Goal: Information Seeking & Learning: Check status

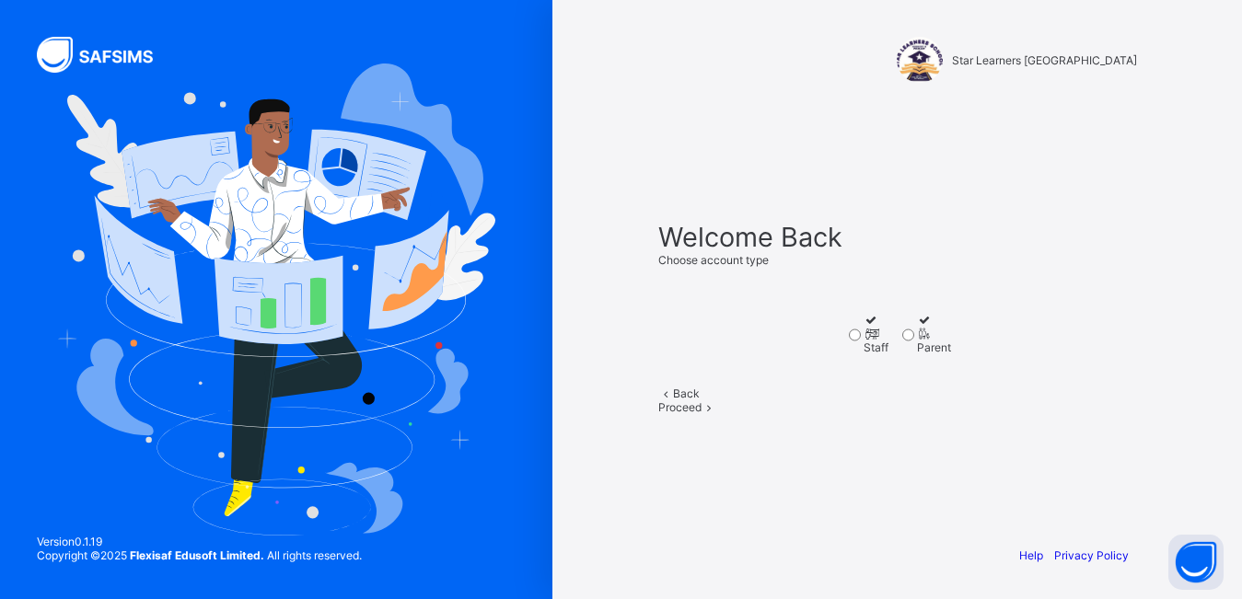
click at [864, 355] on label "Staff" at bounding box center [876, 333] width 25 height 41
click at [702, 414] on span "Proceed" at bounding box center [679, 408] width 43 height 14
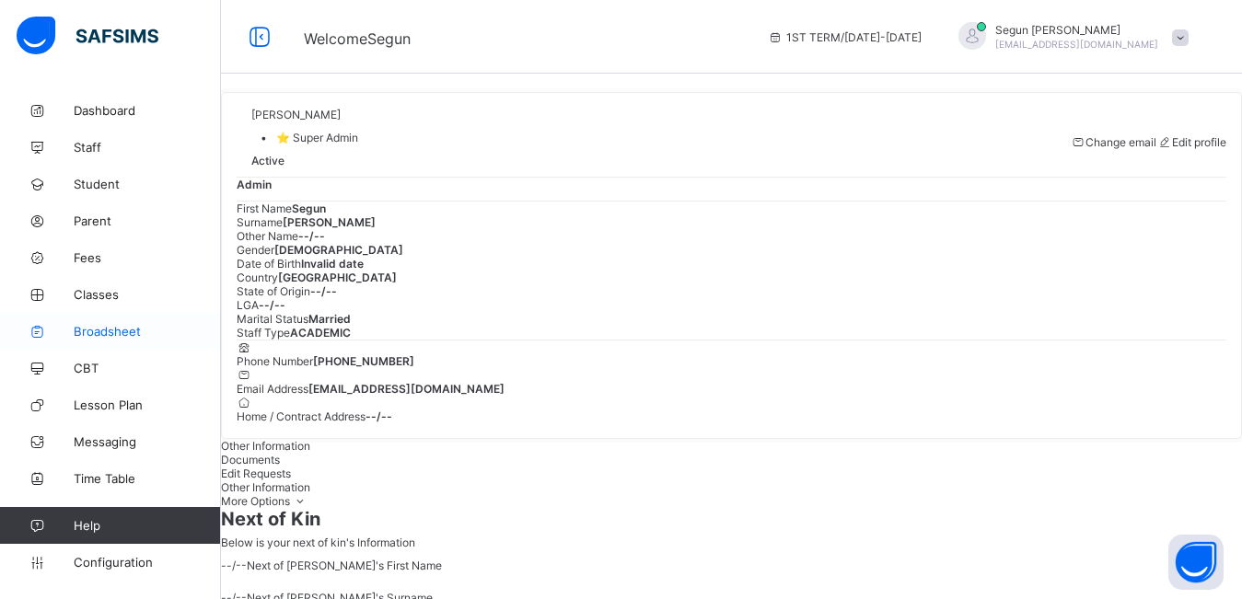
click at [102, 327] on span "Broadsheet" at bounding box center [147, 331] width 147 height 15
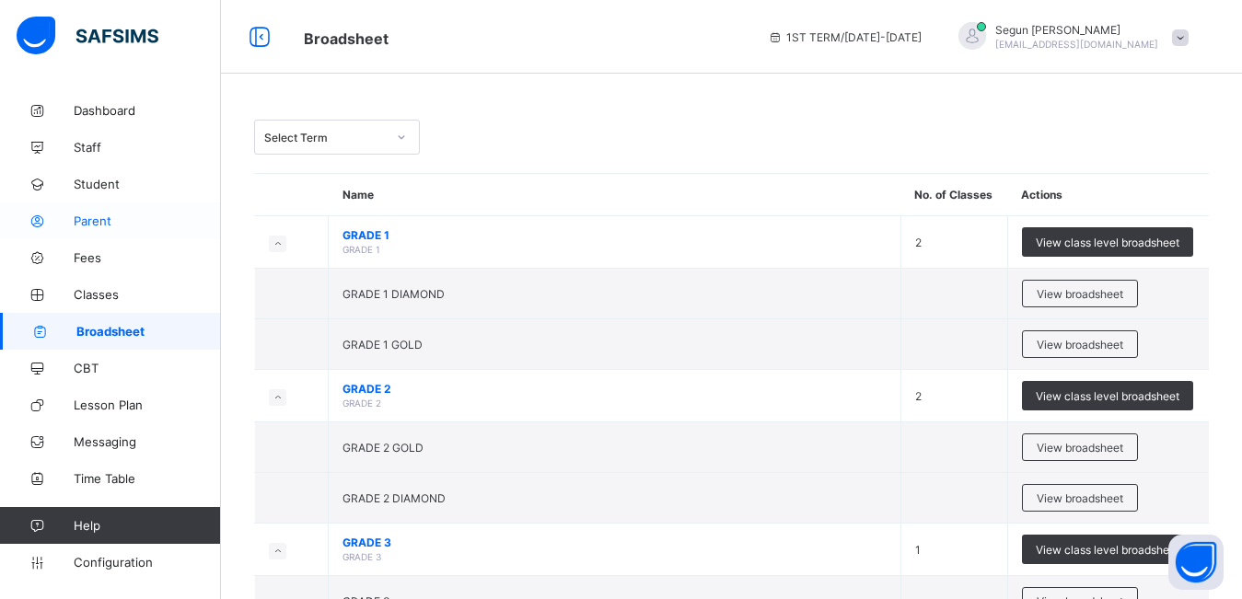
click at [87, 227] on span "Parent" at bounding box center [147, 221] width 147 height 15
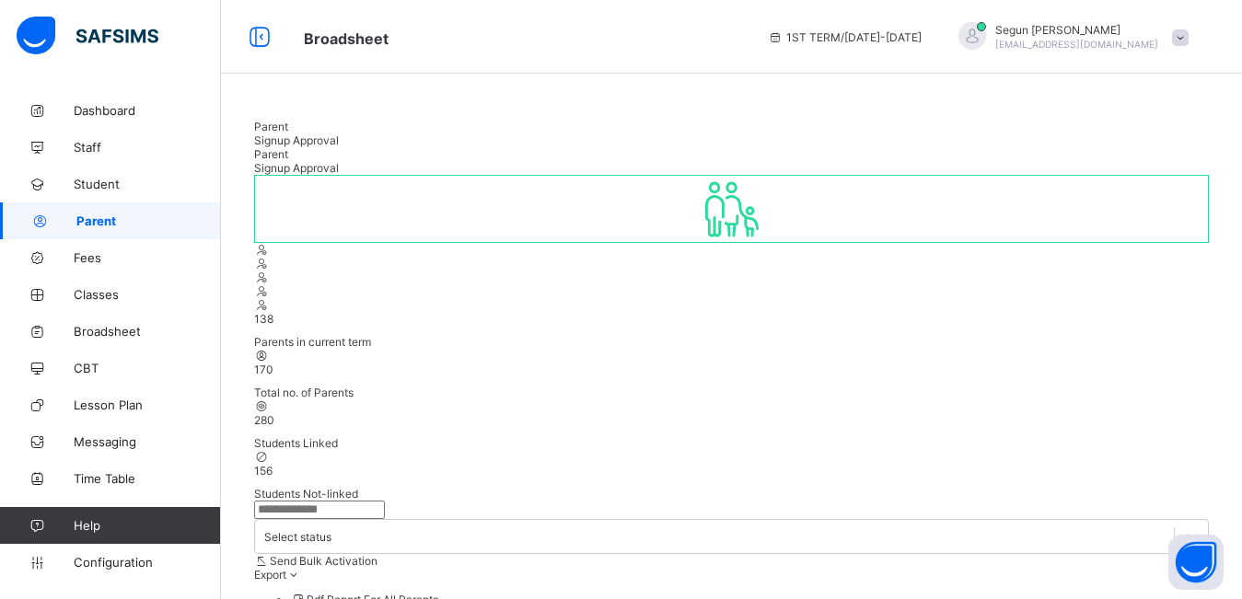
click at [335, 501] on input "text" at bounding box center [319, 510] width 131 height 18
type input "****"
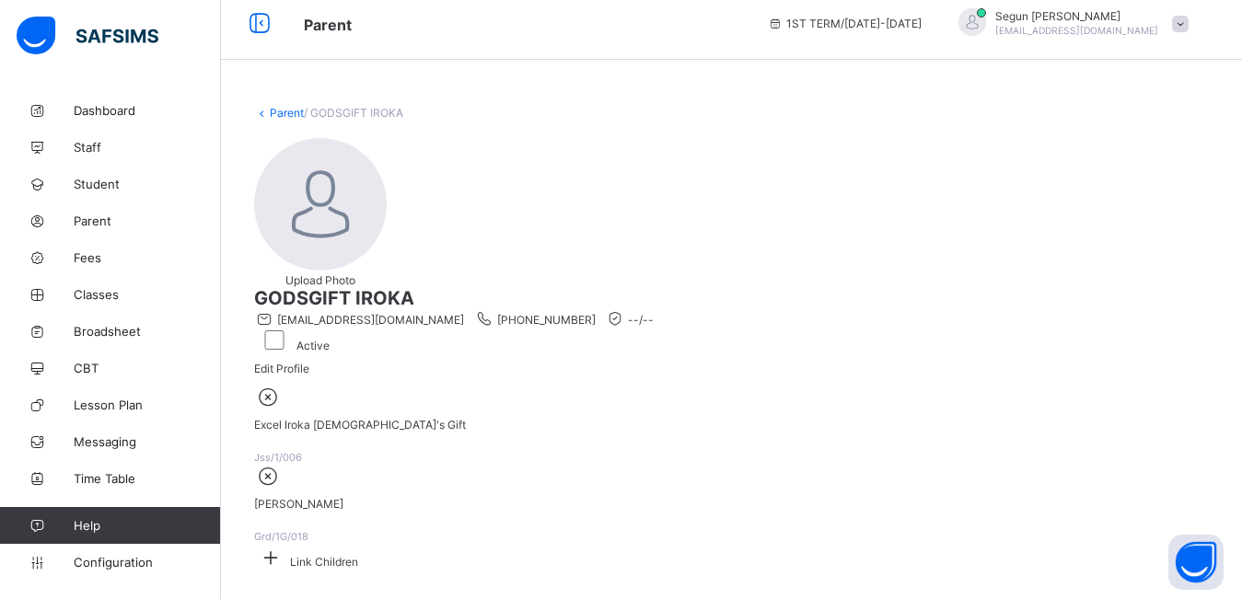
scroll to position [96, 0]
click at [287, 555] on span at bounding box center [270, 562] width 33 height 14
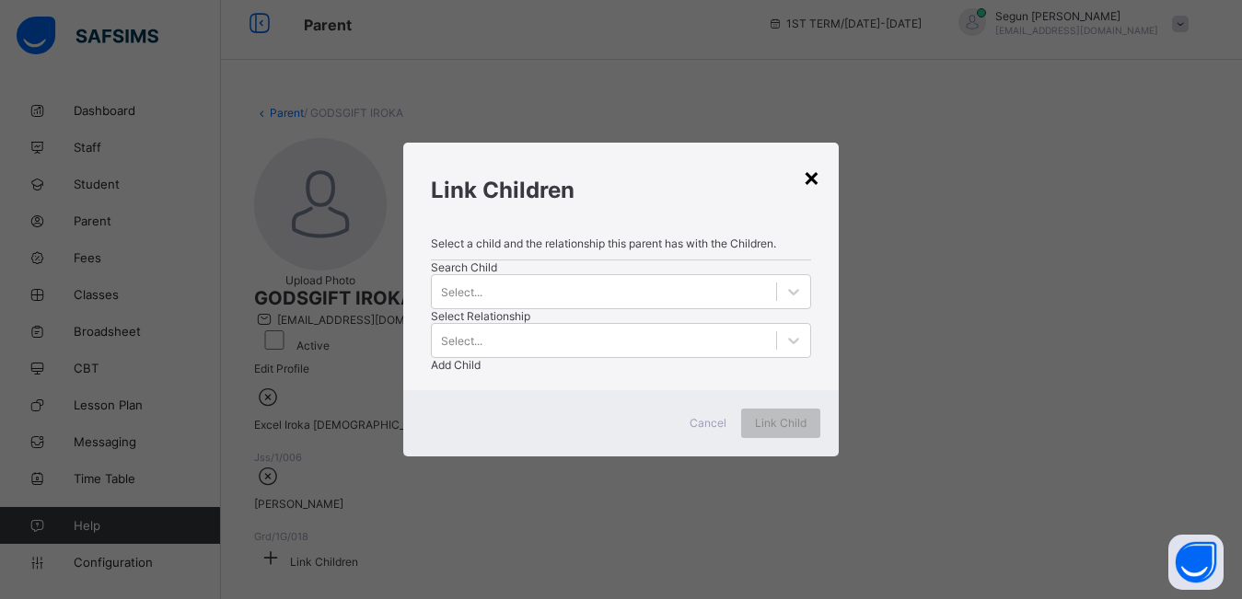
click at [807, 161] on div "×" at bounding box center [811, 176] width 17 height 31
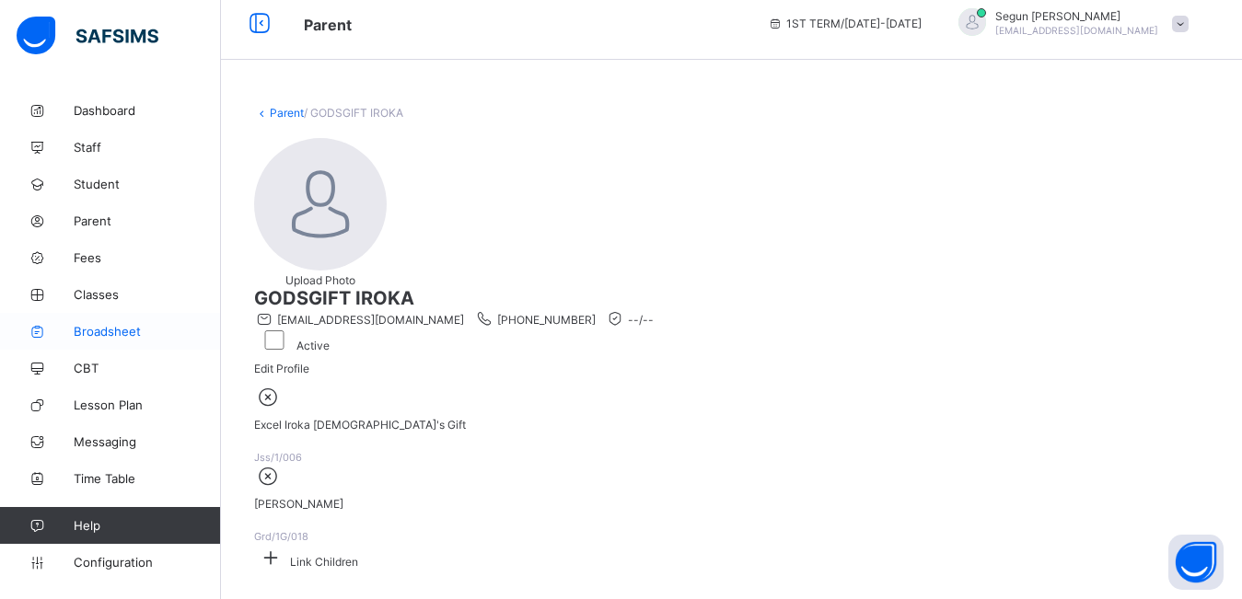
click at [102, 334] on span "Broadsheet" at bounding box center [147, 331] width 147 height 15
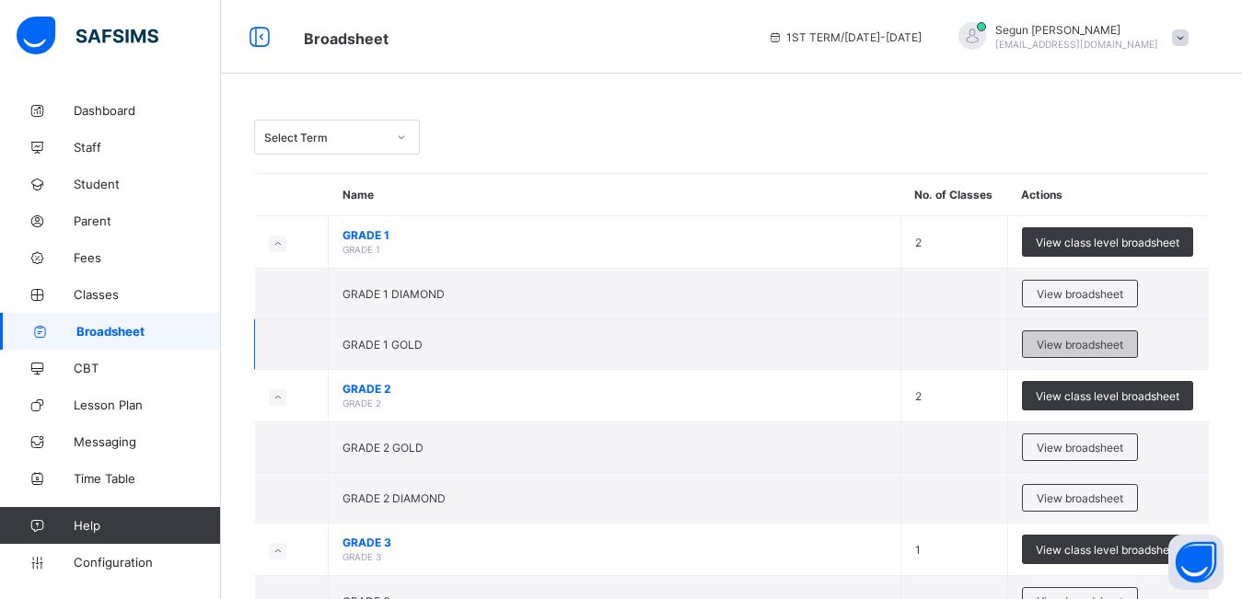
click at [1068, 334] on div "View broadsheet" at bounding box center [1080, 345] width 116 height 28
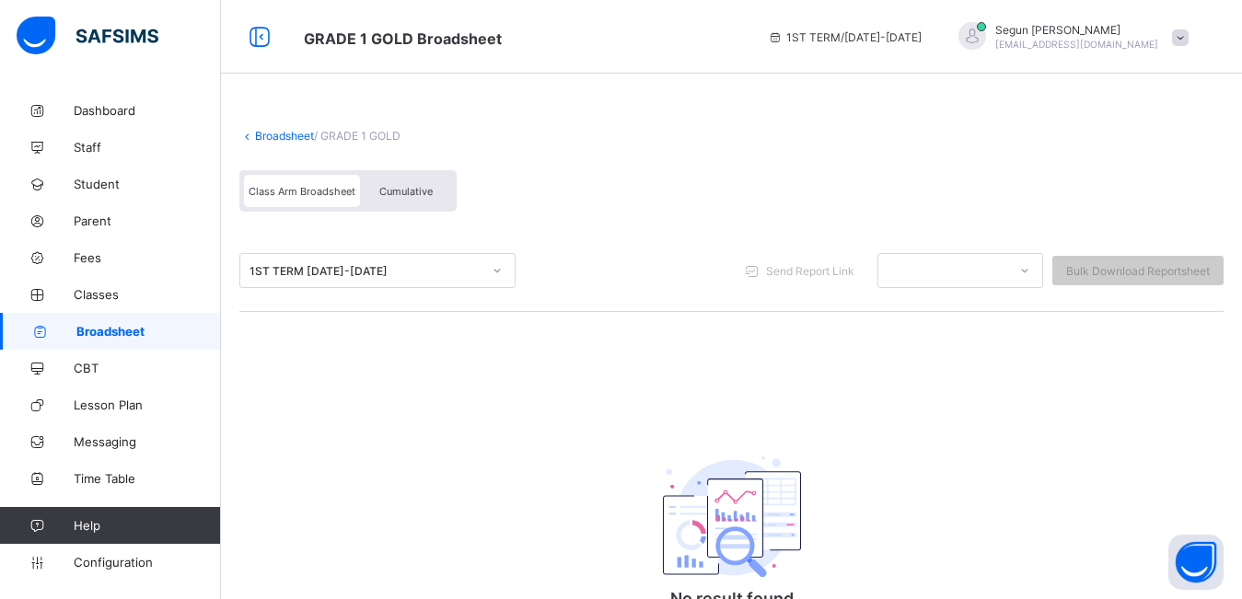
click at [397, 188] on span "Cumulative" at bounding box center [405, 191] width 53 height 13
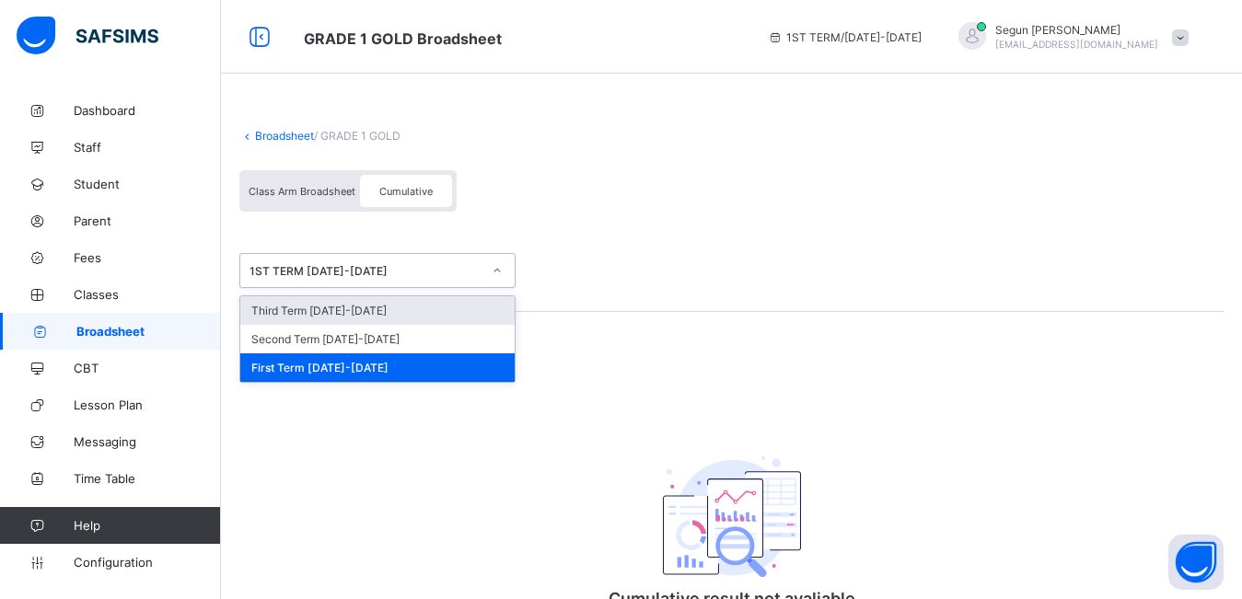
click at [385, 274] on div "1ST TERM 2024-2025" at bounding box center [366, 271] width 232 height 14
click at [373, 309] on div "Third Term 2024-2025" at bounding box center [377, 310] width 274 height 29
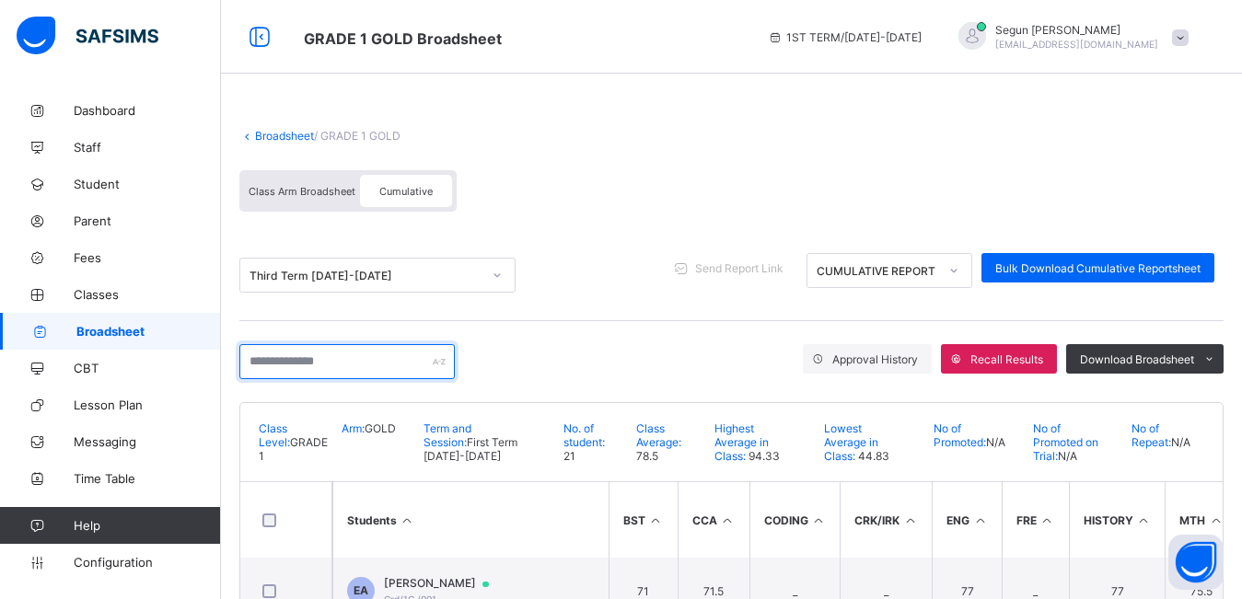
click at [351, 365] on input "text" at bounding box center [346, 361] width 215 height 35
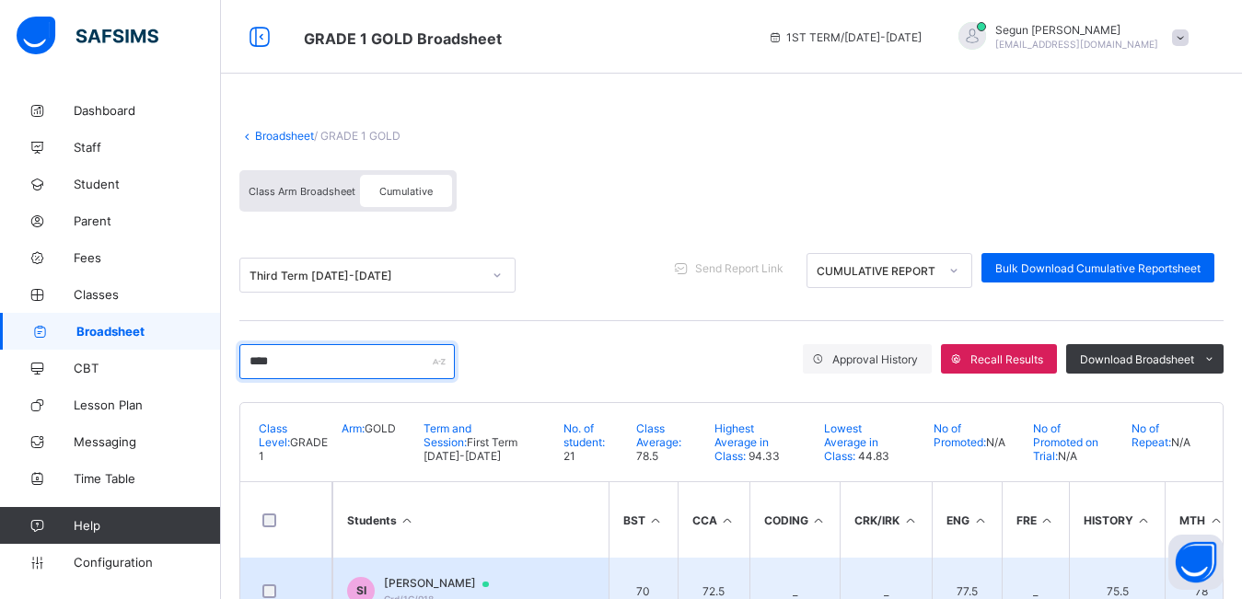
type input "****"
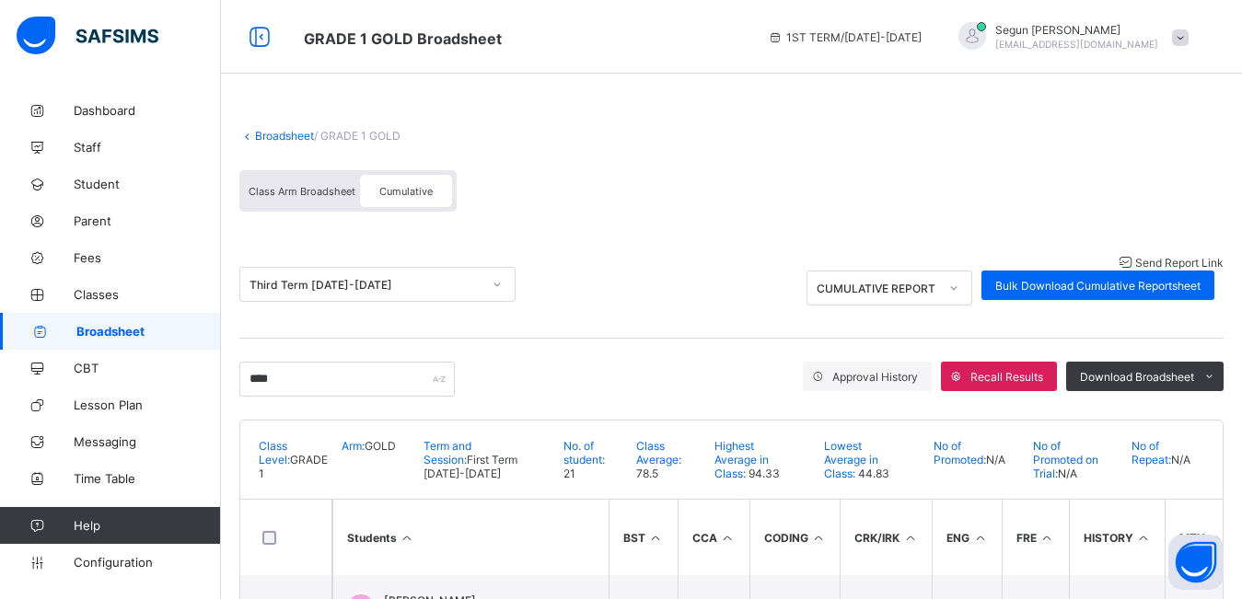
click at [1135, 270] on span "Send Report Link" at bounding box center [1179, 263] width 88 height 14
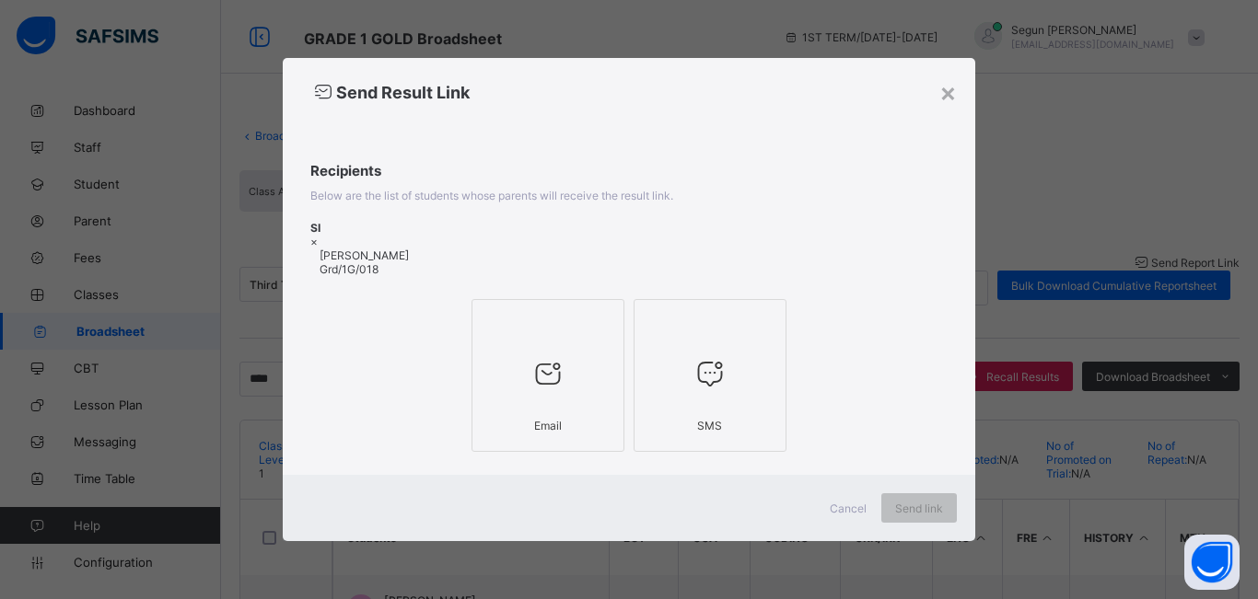
click at [583, 349] on div at bounding box center [548, 373] width 133 height 73
click at [912, 506] on span "Send link" at bounding box center [919, 509] width 48 height 14
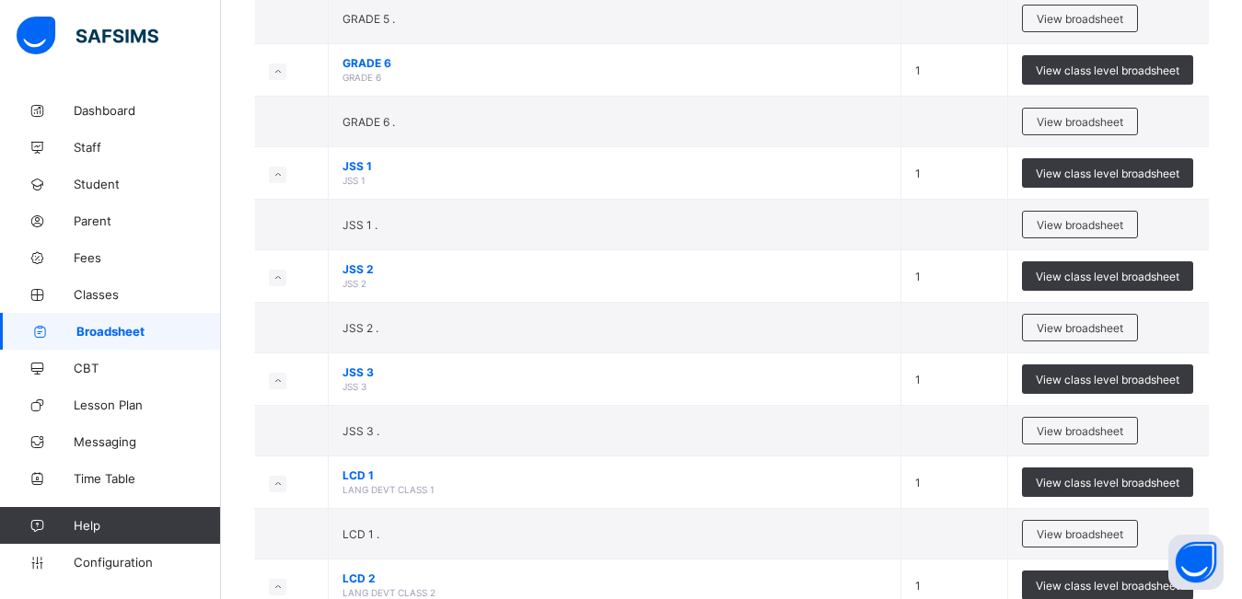
scroll to position [898, 0]
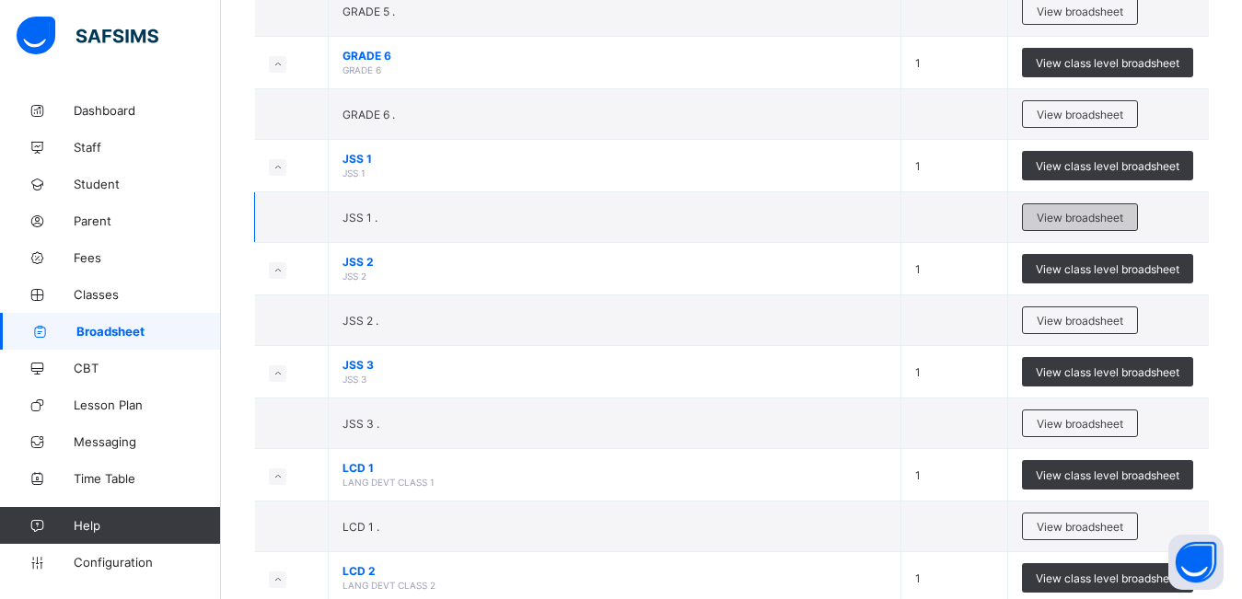
click at [1068, 221] on span "View broadsheet" at bounding box center [1080, 218] width 87 height 14
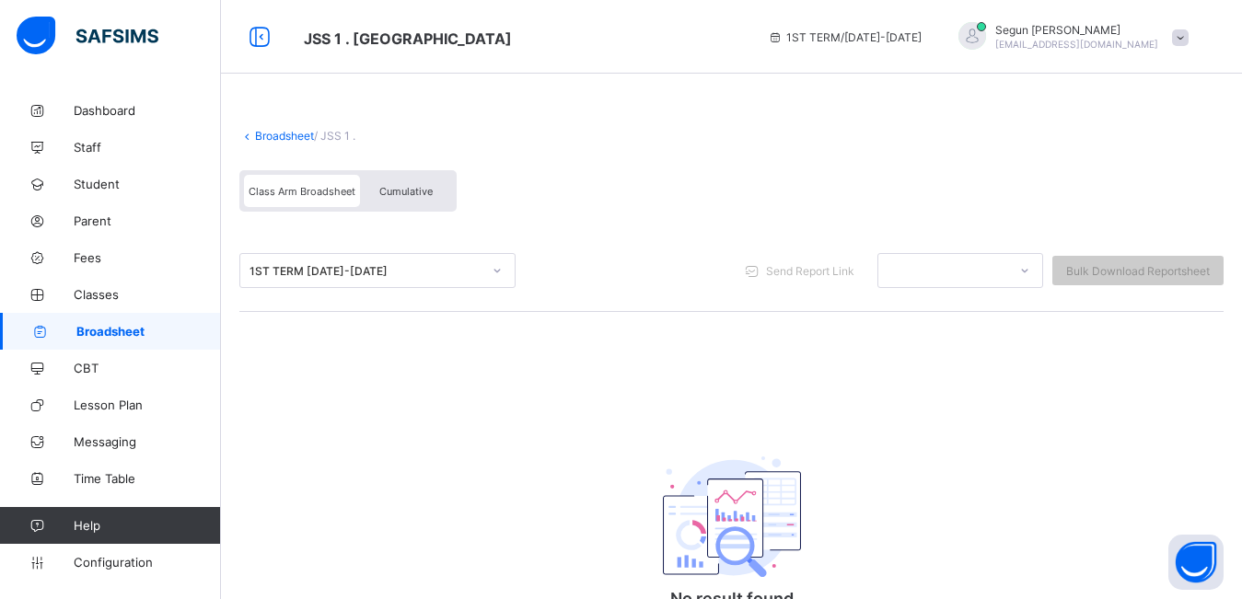
click at [420, 190] on span "Cumulative" at bounding box center [405, 191] width 53 height 13
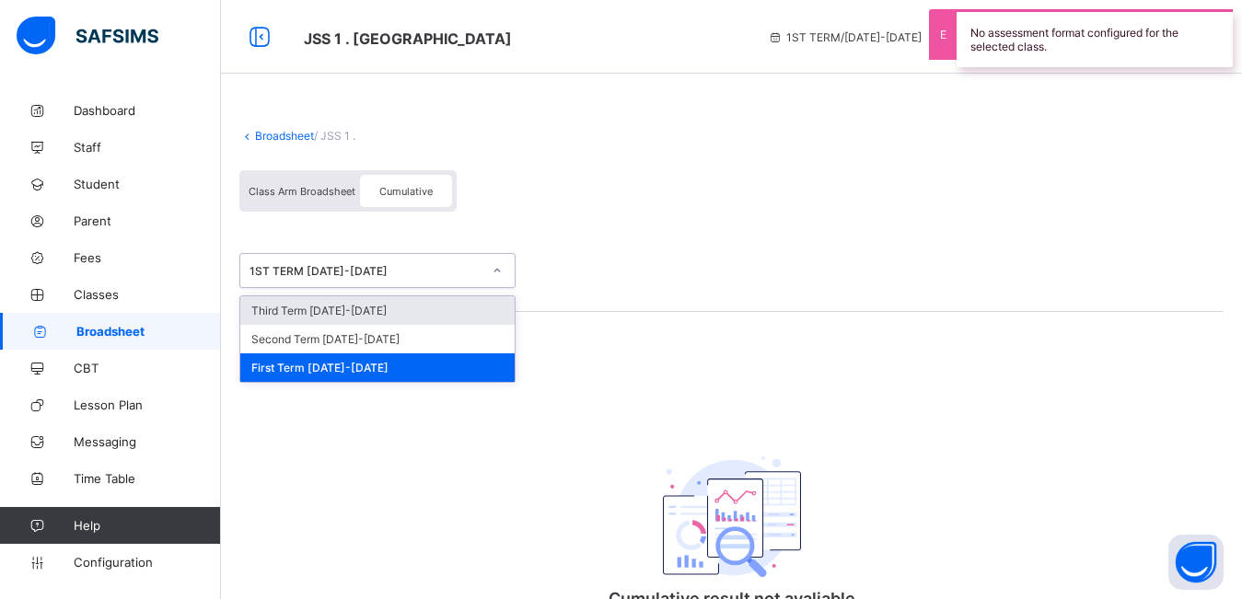
click at [371, 262] on div "1ST TERM 2024-2025" at bounding box center [359, 271] width 239 height 26
click at [351, 321] on div "Third Term 2024-2025" at bounding box center [377, 310] width 274 height 29
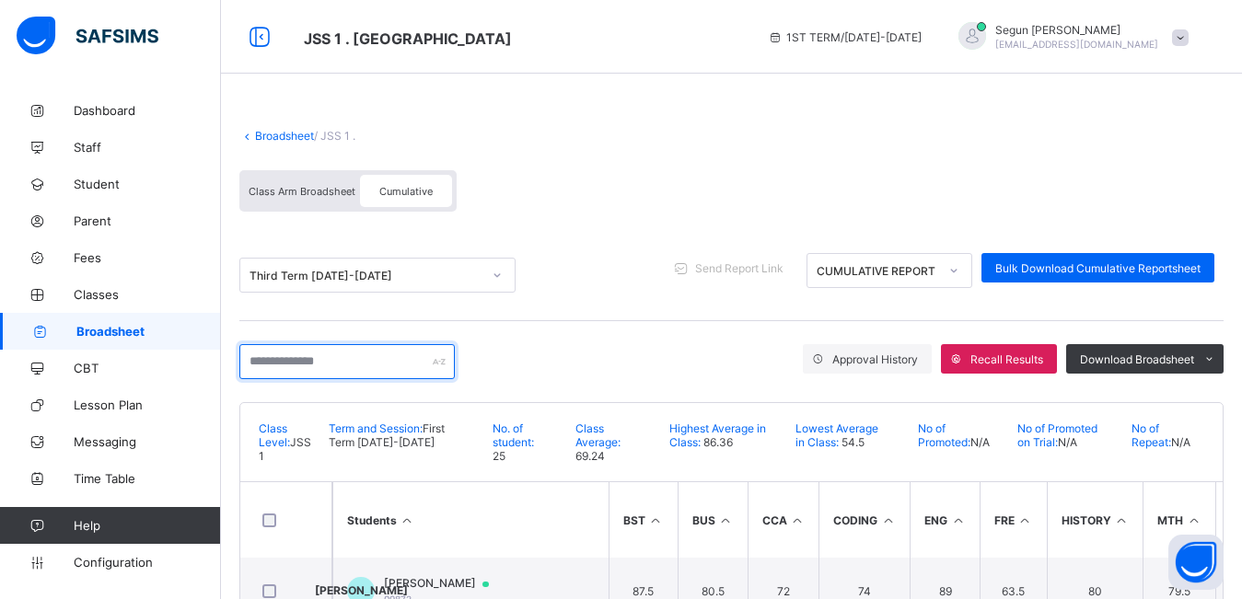
click at [320, 370] on input "text" at bounding box center [346, 361] width 215 height 35
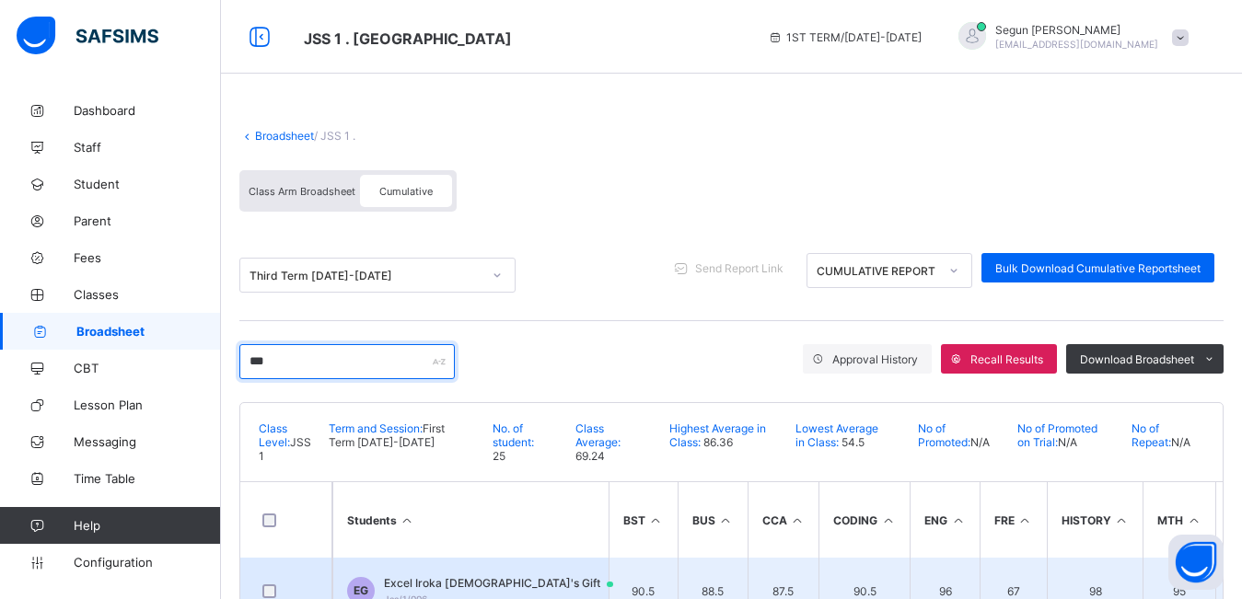
type input "***"
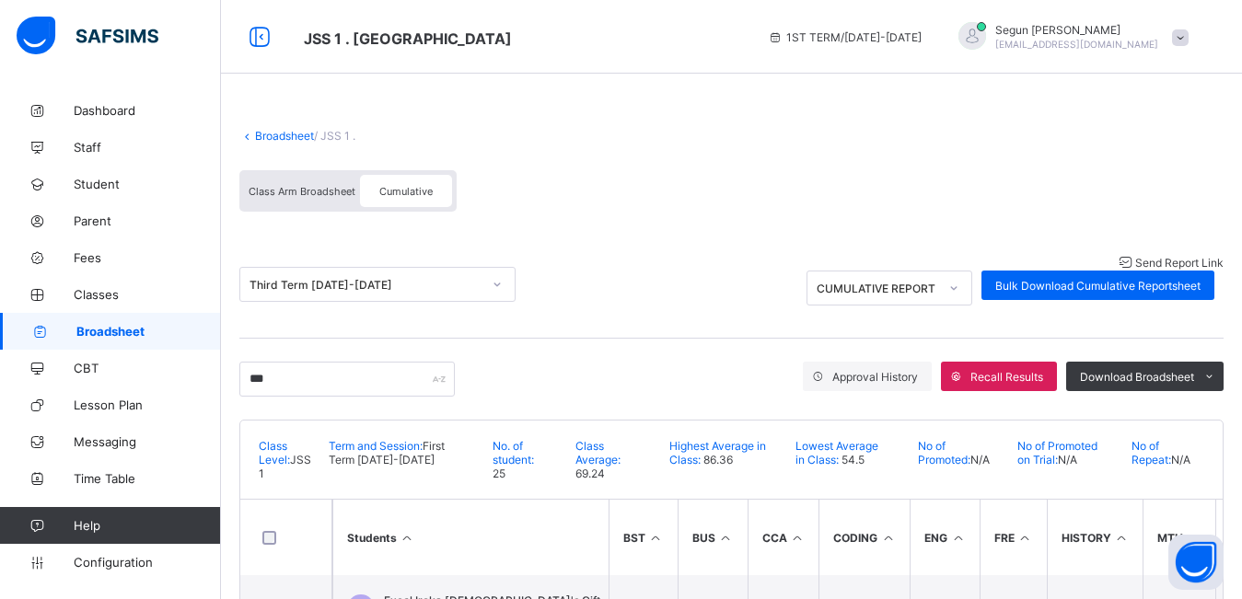
click at [1135, 270] on span "Send Report Link" at bounding box center [1179, 263] width 88 height 14
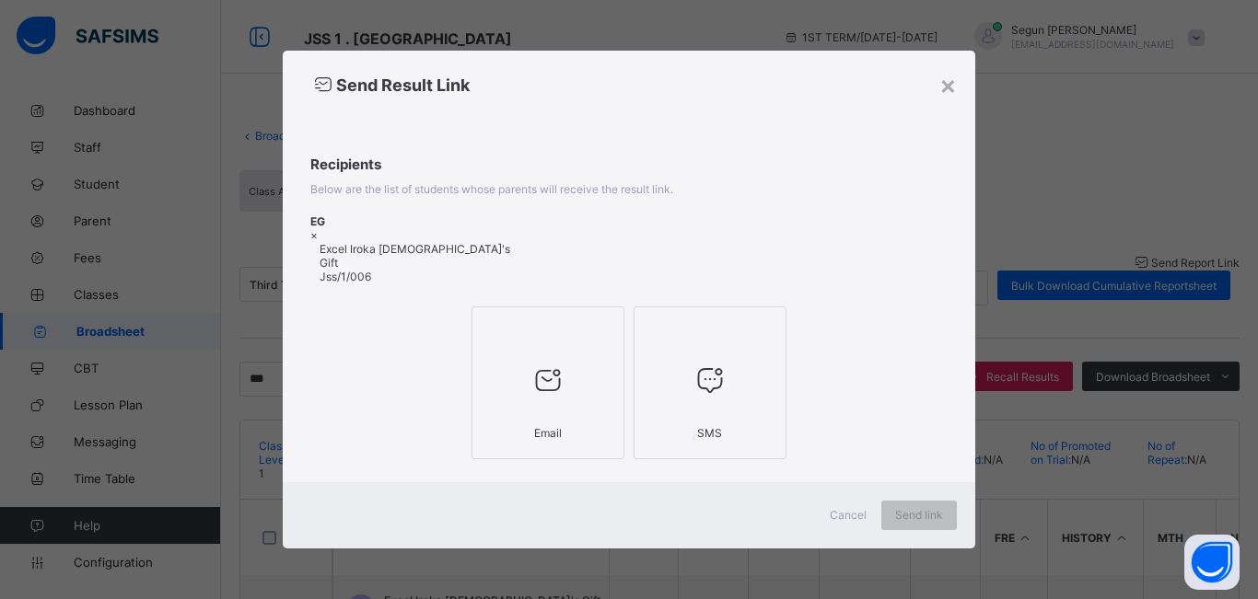
click at [569, 395] on div at bounding box center [548, 380] width 133 height 73
click at [929, 508] on span "Send link" at bounding box center [919, 515] width 48 height 14
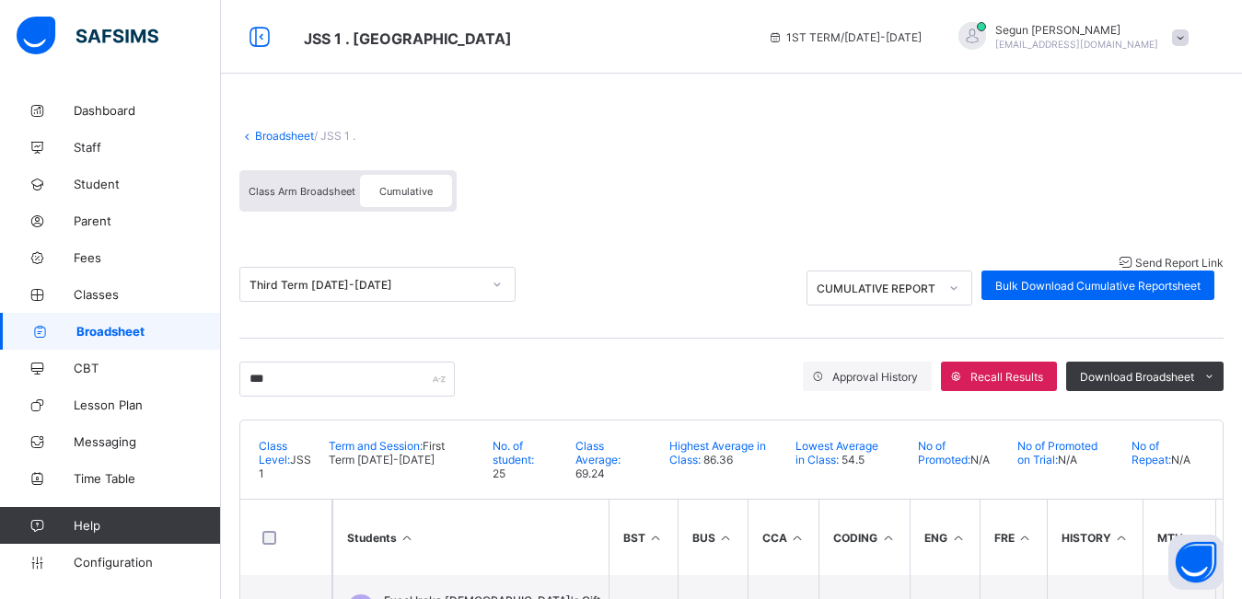
click at [1224, 17] on div "1ST TERM / 2024-2025 Segun Olugbenga dunaville12@gmail.com" at bounding box center [1000, 37] width 483 height 74
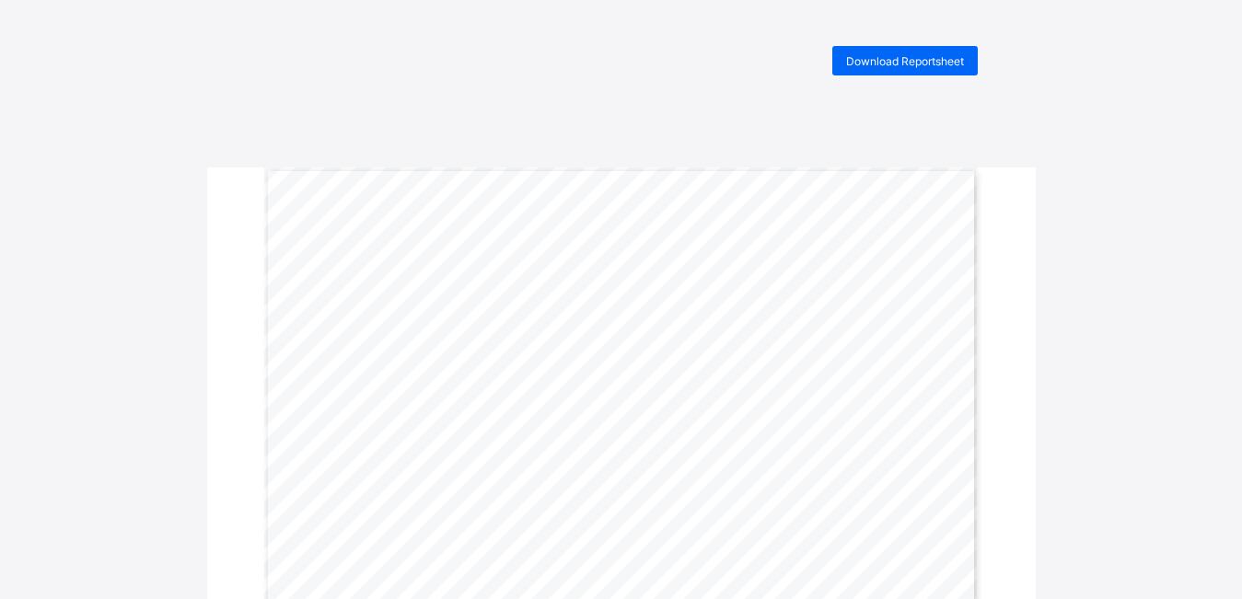
scroll to position [172, 0]
